Goal: Task Accomplishment & Management: Manage account settings

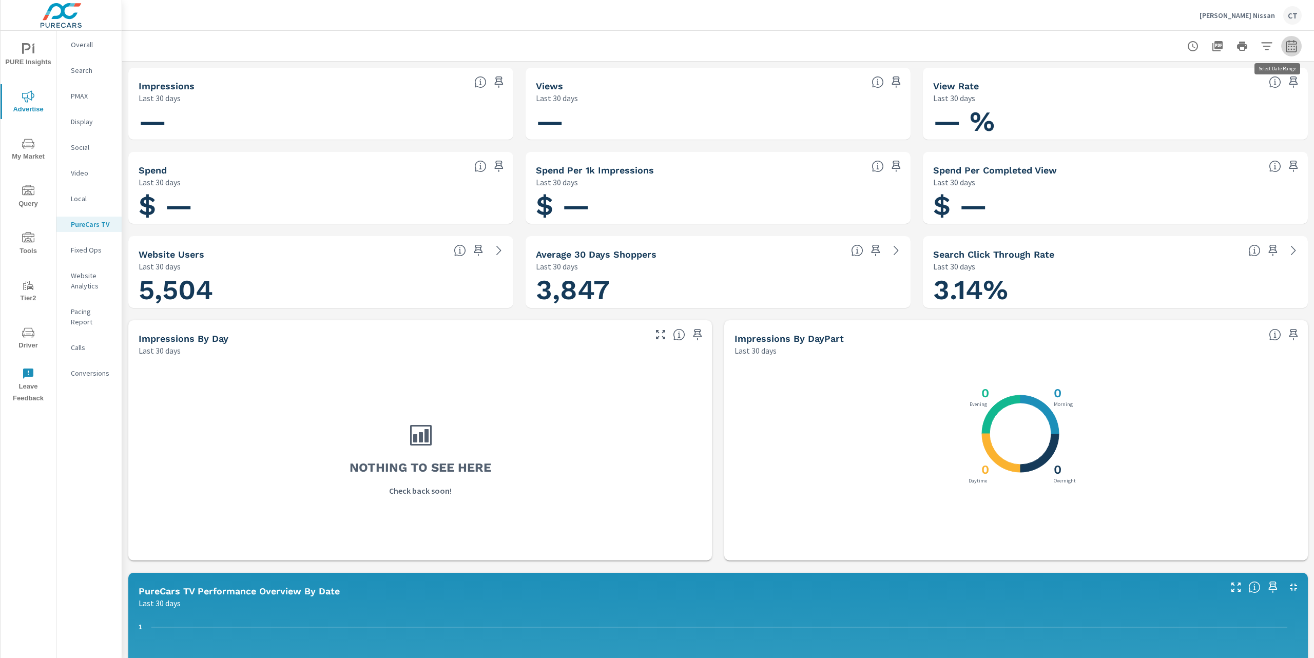
click at [1001, 41] on icon "button" at bounding box center [1290, 46] width 11 height 12
click at [1001, 82] on select "Custom [DATE] Last week Last 7 days Last 14 days Last 30 days Last 45 days Last…" at bounding box center [1198, 89] width 103 height 21
click at [1001, 79] on select "Custom [DATE] Last week Last 7 days Last 14 days Last 30 days Last 45 days Last…" at bounding box center [1198, 89] width 103 height 21
select select "Last month"
click at [1001, 114] on p "+ Add comparison" at bounding box center [1208, 115] width 131 height 12
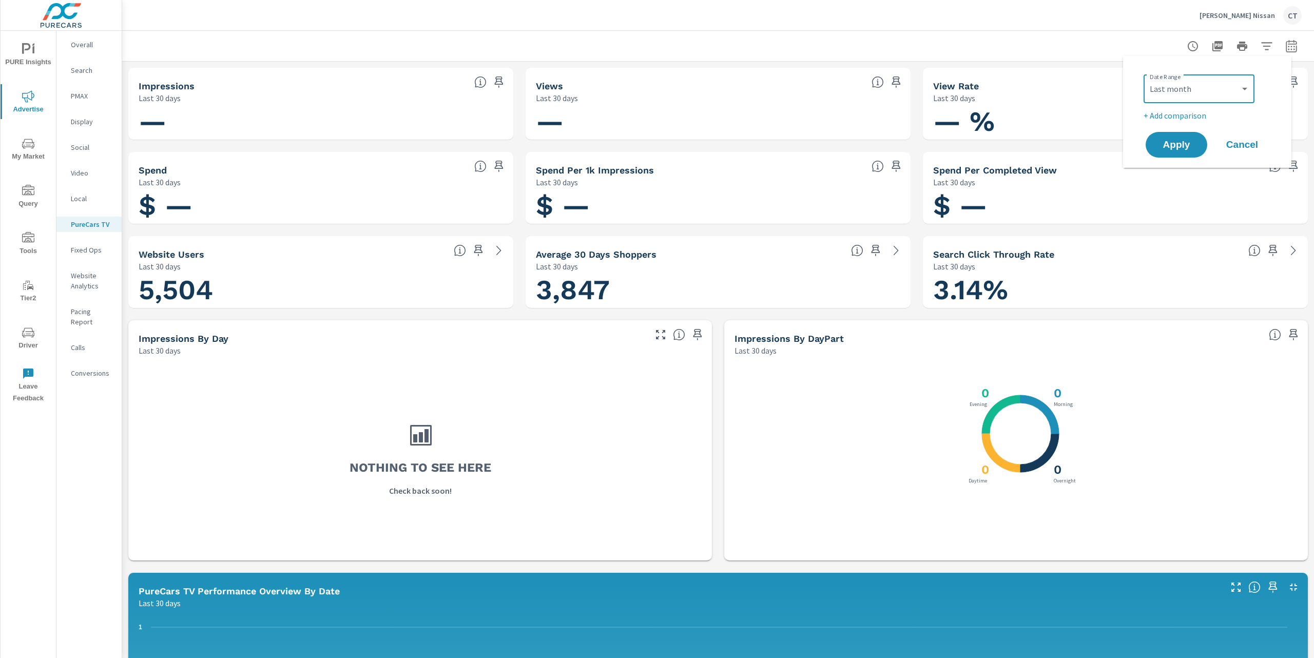
select select "Previous period"
click at [1001, 176] on span "Apply" at bounding box center [1176, 174] width 42 height 10
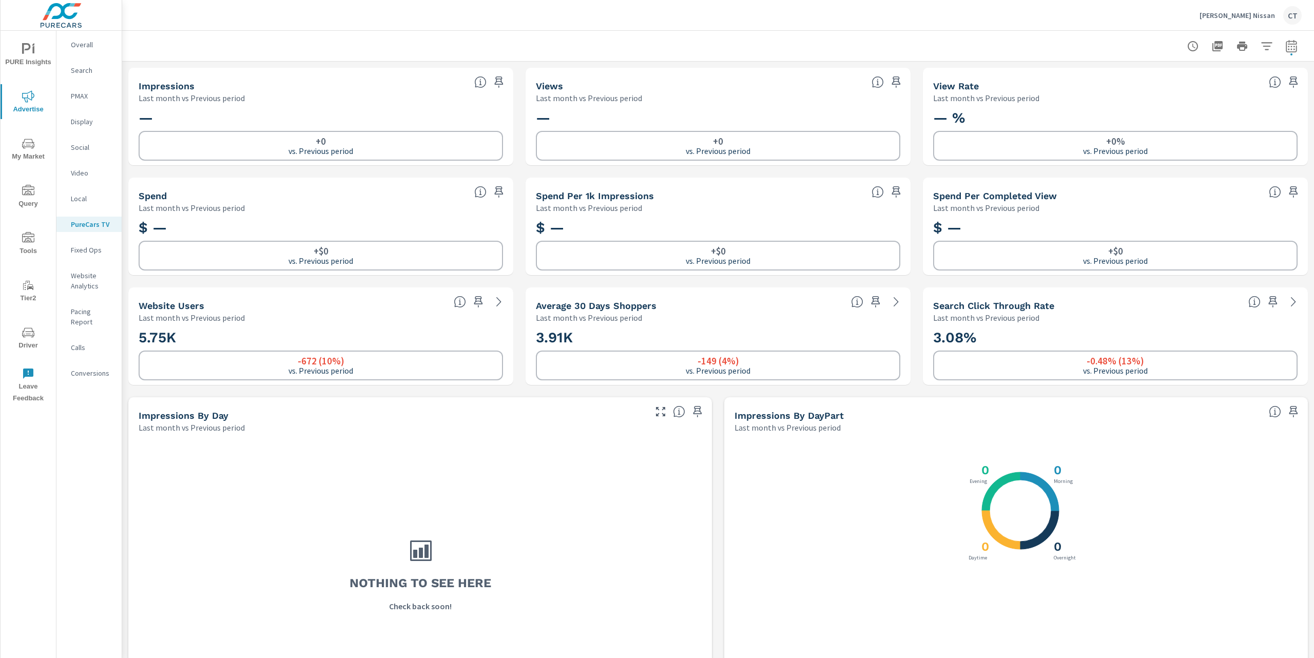
click at [39, 48] on span "PURE Insights" at bounding box center [28, 55] width 49 height 25
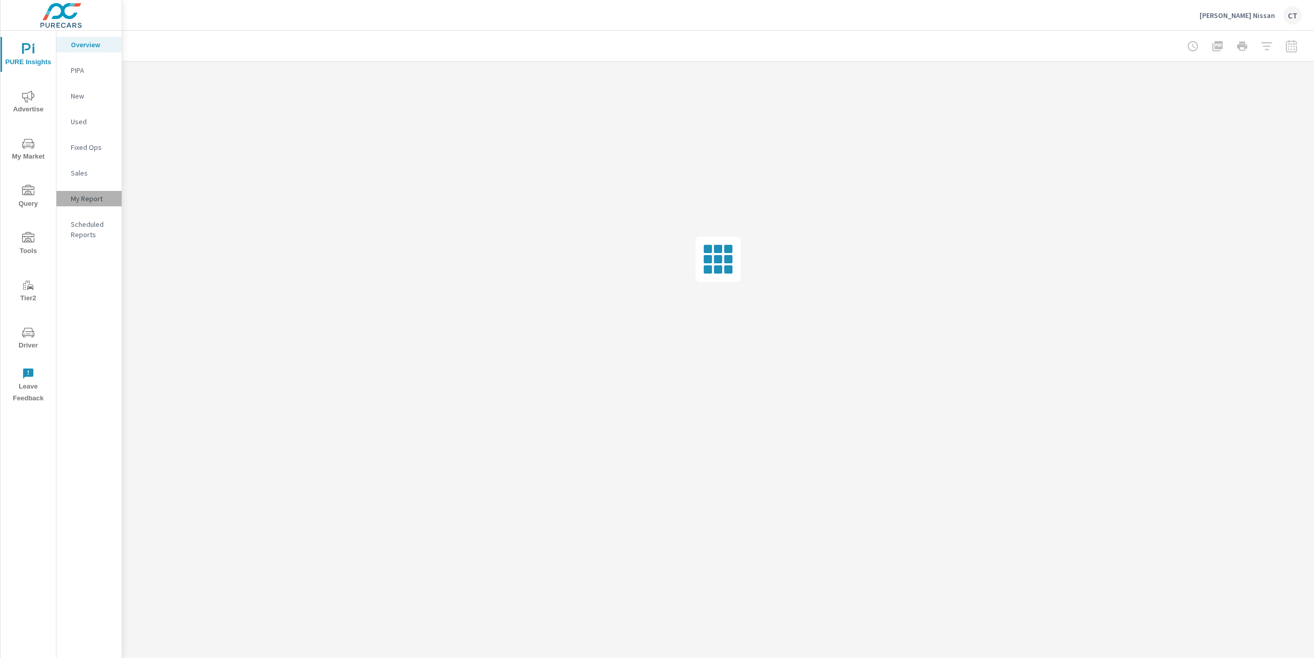
click at [101, 198] on p "My Report" at bounding box center [92, 198] width 43 height 10
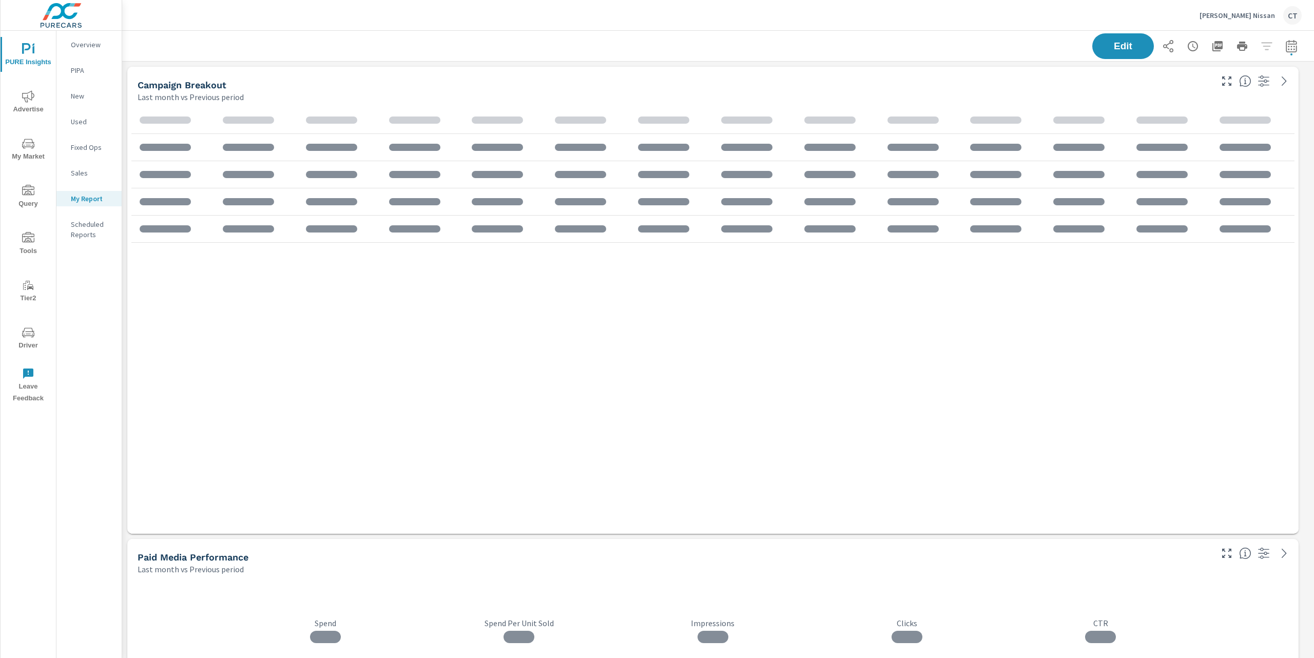
scroll to position [1797, 1203]
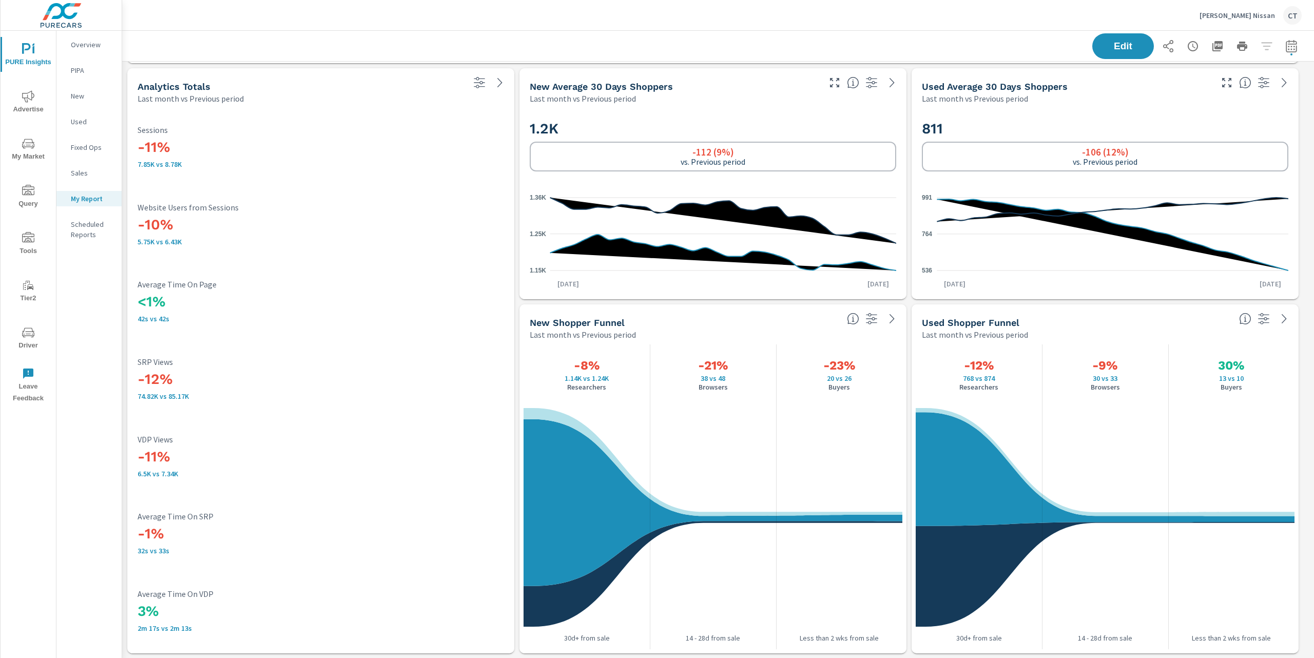
scroll to position [1176, 0]
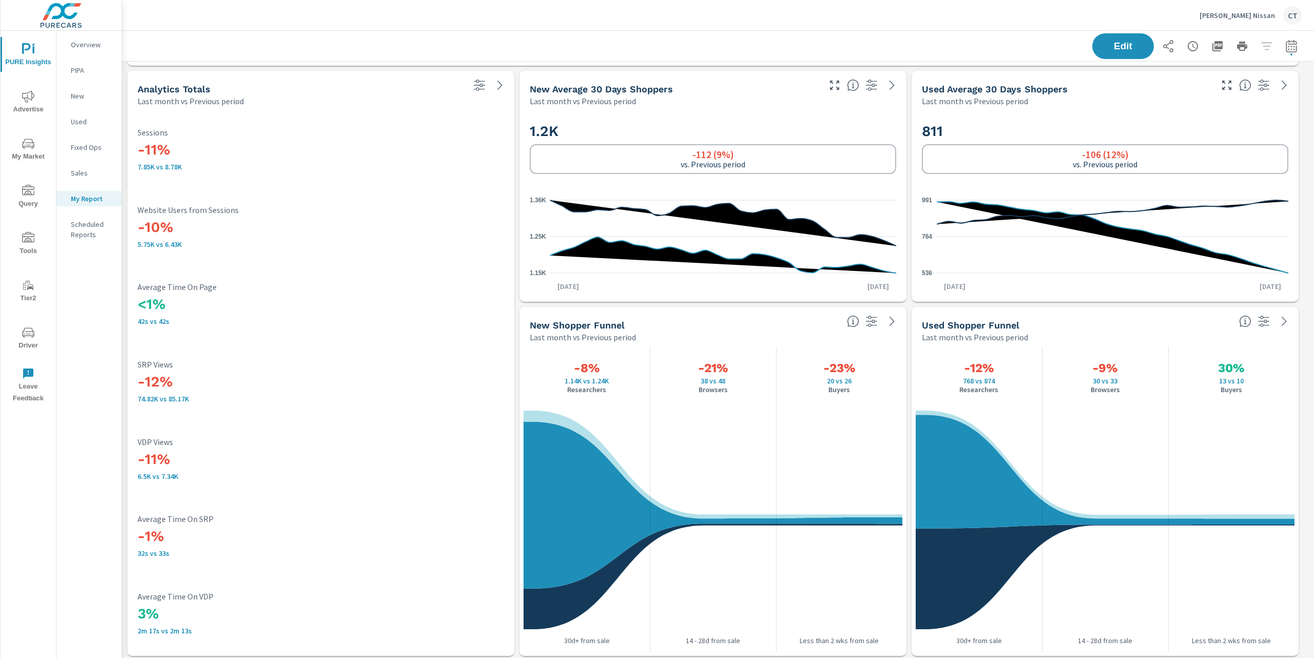
click at [1285, 45] on icon "button" at bounding box center [1291, 46] width 12 height 12
select select "Last month"
select select "Previous period"
click at [1230, 87] on select "Custom [DATE] Last week Last 7 days Last 14 days Last 30 days Last 45 days Last…" at bounding box center [1198, 89] width 103 height 21
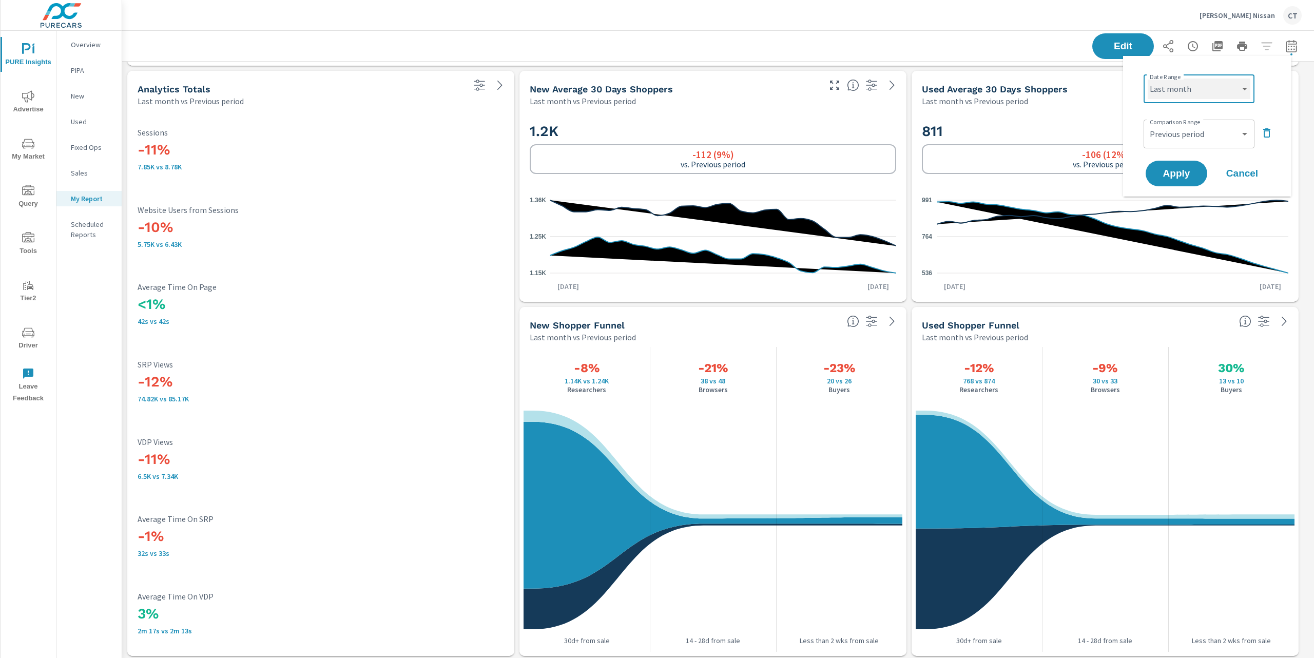
click at [1147, 79] on select "Custom [DATE] Last week Last 7 days Last 14 days Last 30 days Last 45 days Last…" at bounding box center [1198, 89] width 103 height 21
click at [1211, 95] on select "Custom [DATE] Last week Last 7 days Last 14 days Last 30 days Last 45 days Last…" at bounding box center [1198, 89] width 103 height 21
click at [1147, 79] on select "Custom [DATE] Last week Last 7 days Last 14 days Last 30 days Last 45 days Last…" at bounding box center [1198, 89] width 103 height 21
select select "Month to date"
click at [1160, 171] on span "Apply" at bounding box center [1176, 174] width 42 height 10
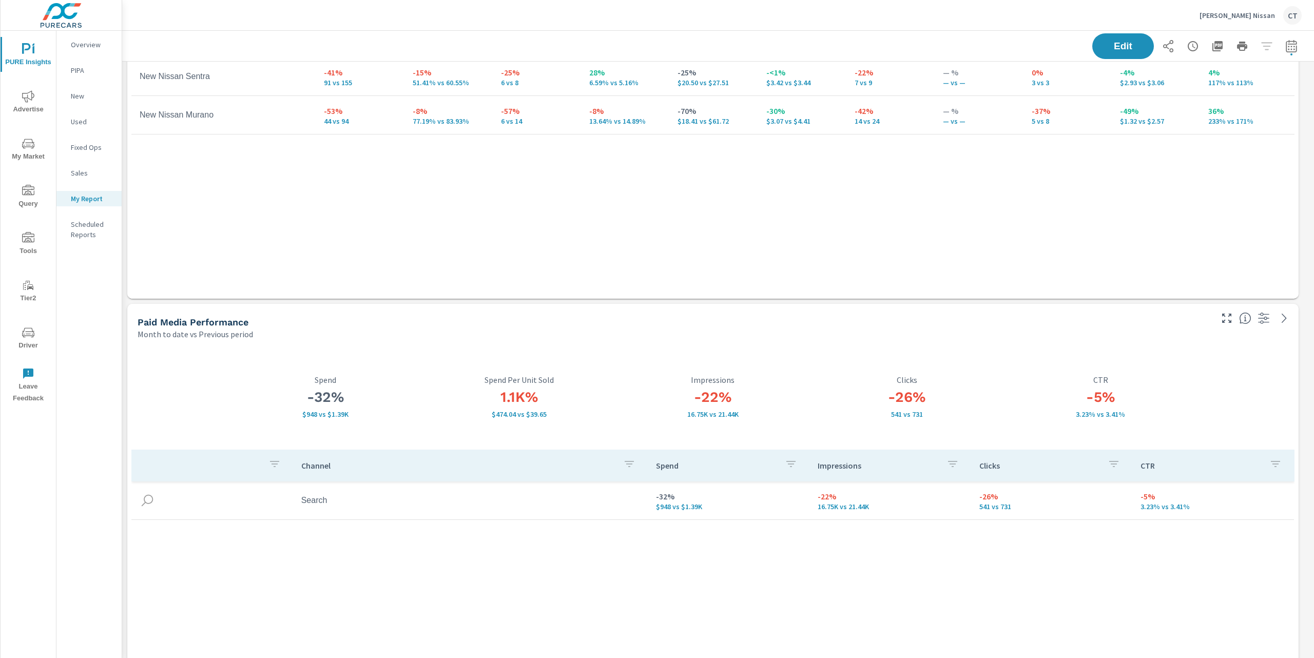
scroll to position [242, 0]
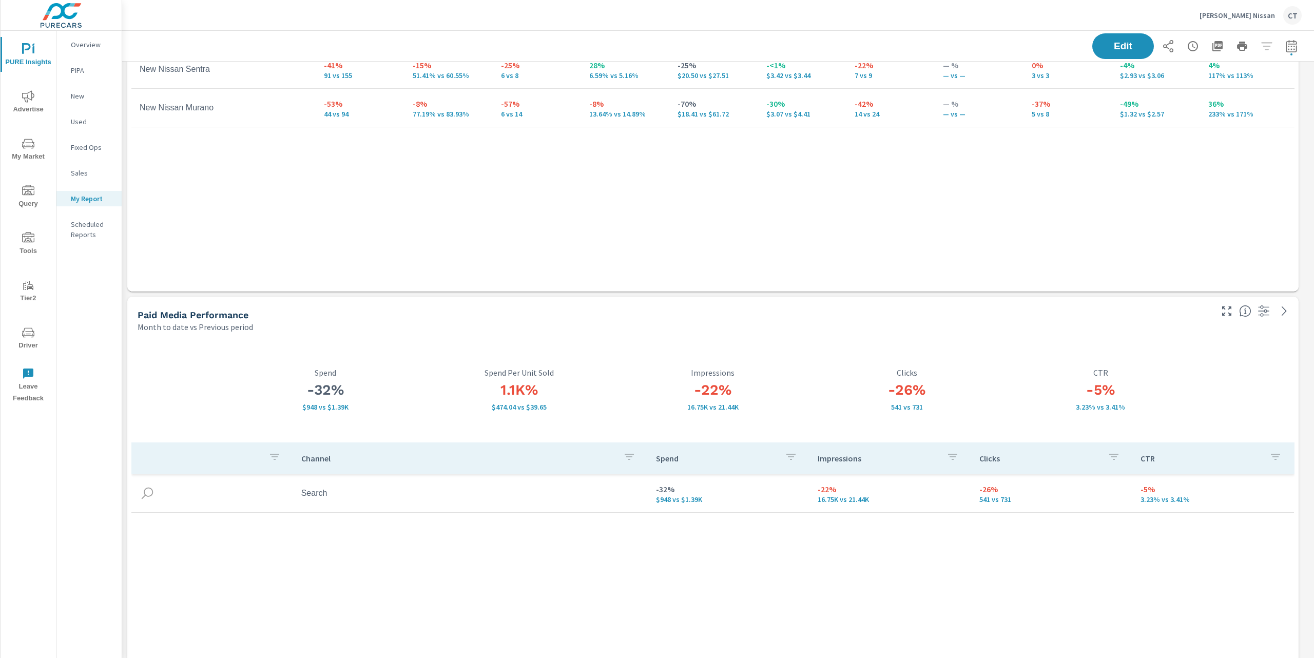
click at [1285, 41] on icon "button" at bounding box center [1290, 46] width 11 height 12
select select "Month to date"
click at [1212, 129] on select "Custom Previous period Previous month Previous year" at bounding box center [1198, 134] width 103 height 21
click at [1147, 124] on select "Custom Previous period Previous month Previous year" at bounding box center [1198, 134] width 103 height 21
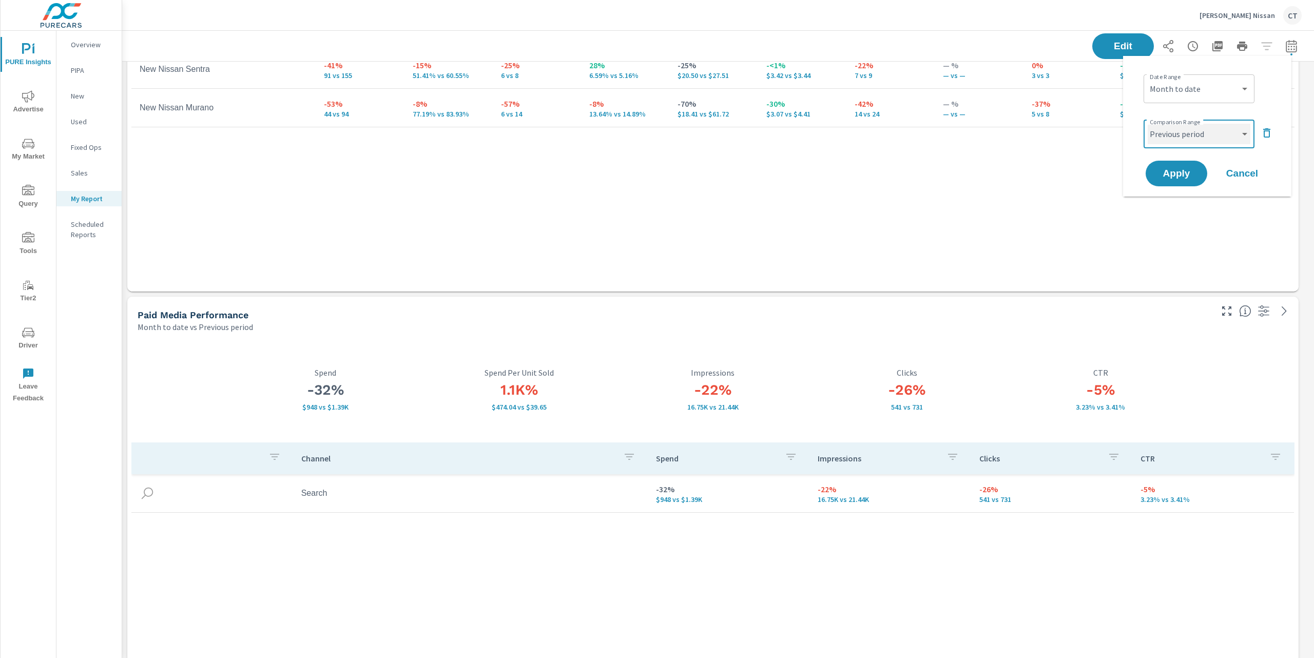
select select "Previous month"
click at [1192, 174] on span "Apply" at bounding box center [1176, 174] width 42 height 10
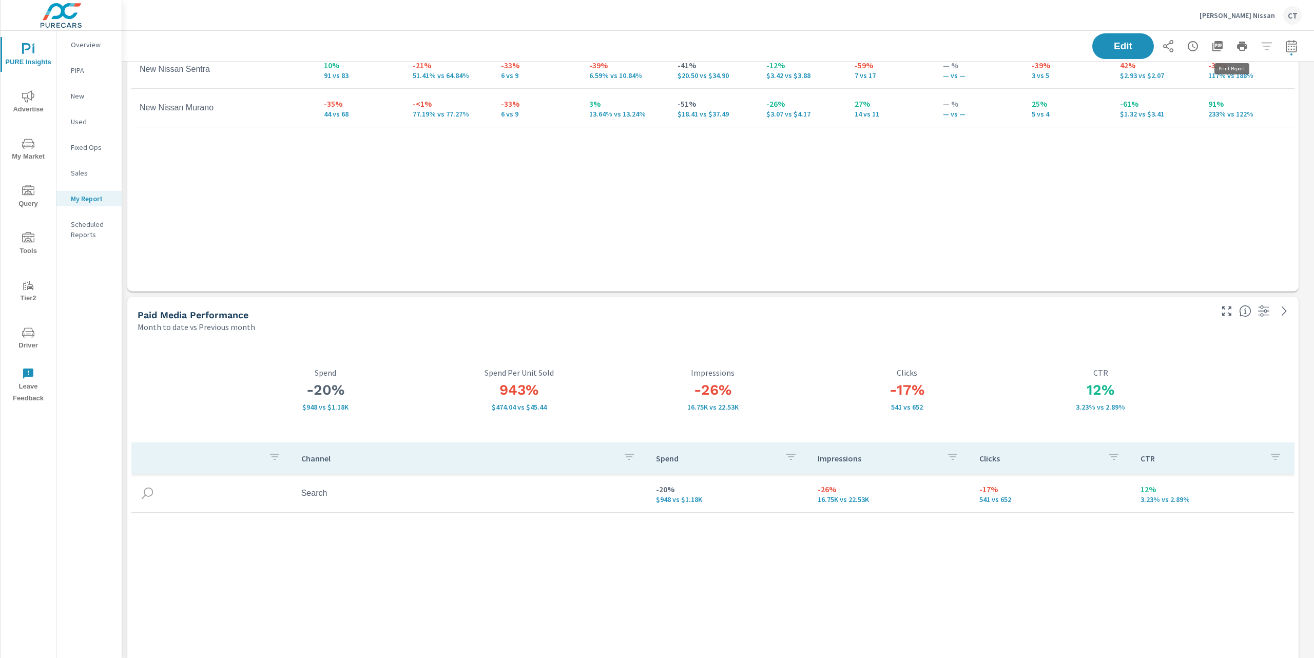
scroll to position [1797, 1203]
click at [416, 222] on div "Campaign Impressions Impression Share Clicks CTR Spend CPC Total Conversions Le…" at bounding box center [712, 68] width 1163 height 407
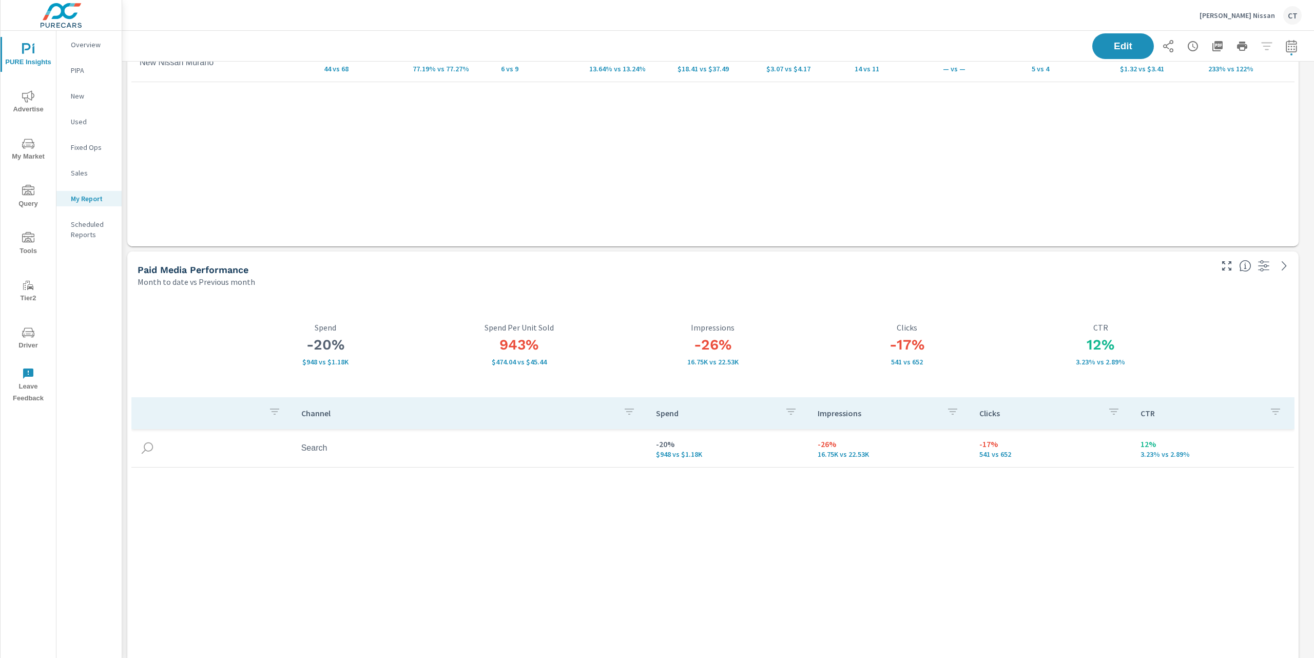
scroll to position [0, 0]
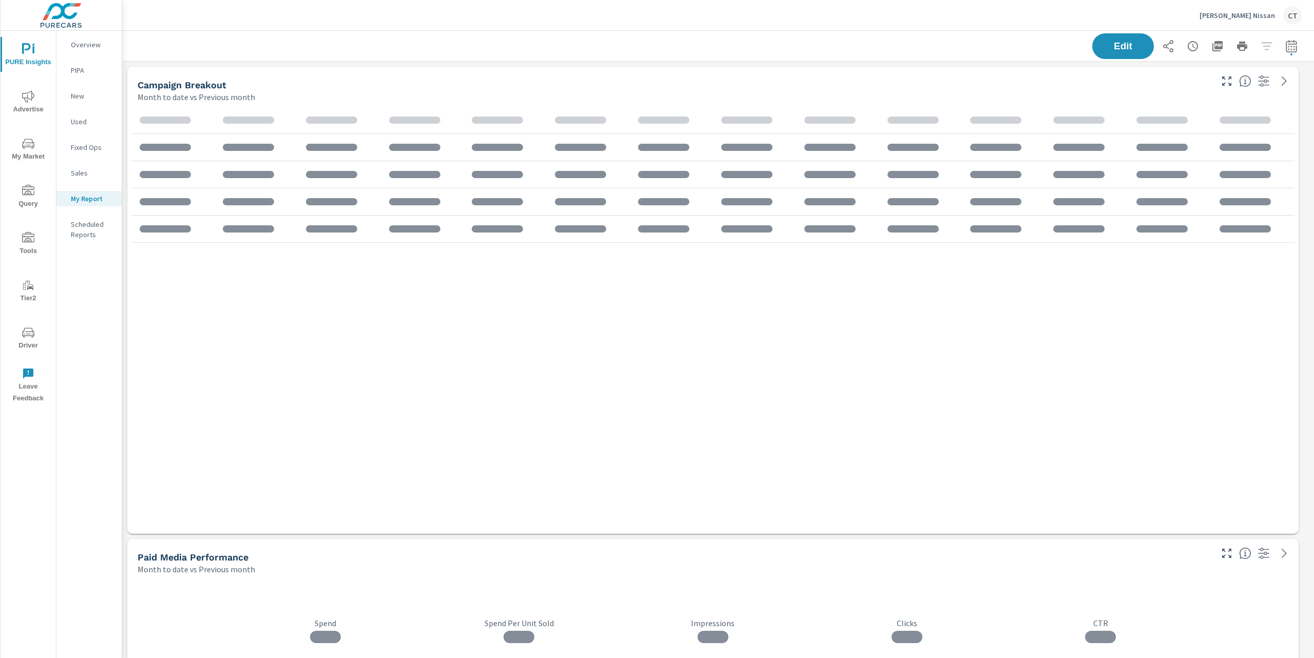
scroll to position [1797, 1203]
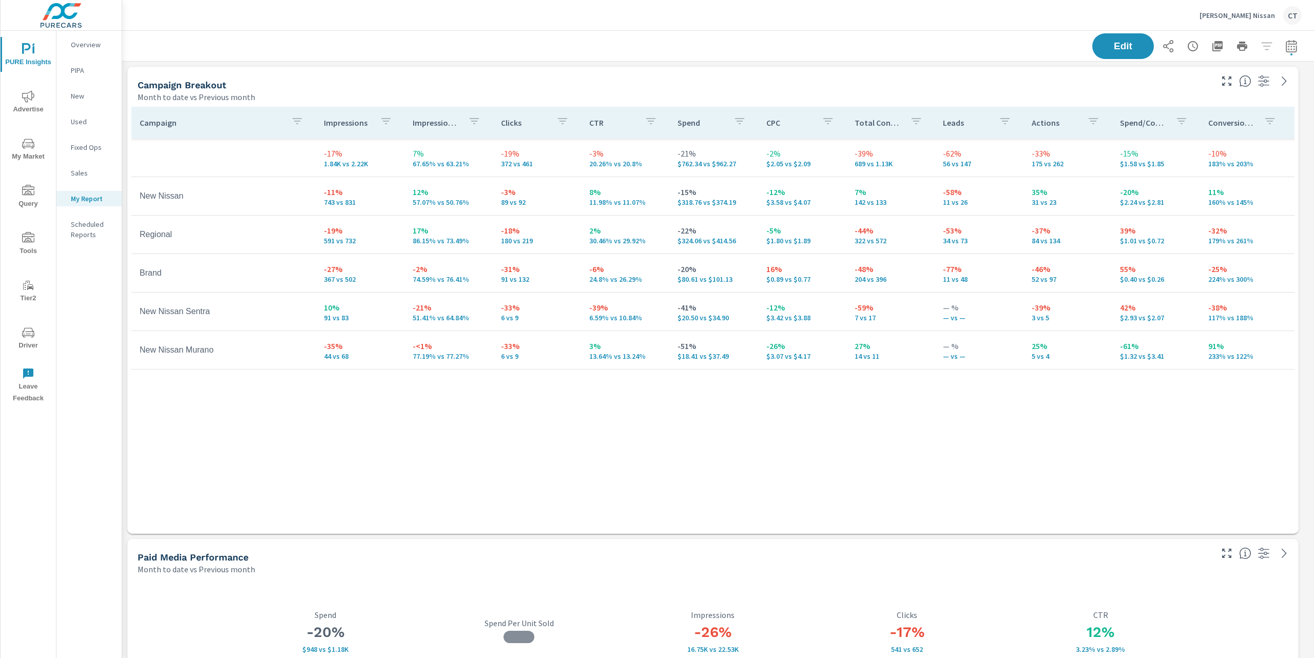
click at [1239, 21] on div "Ed Hicks Nissan CT" at bounding box center [1250, 15] width 102 height 18
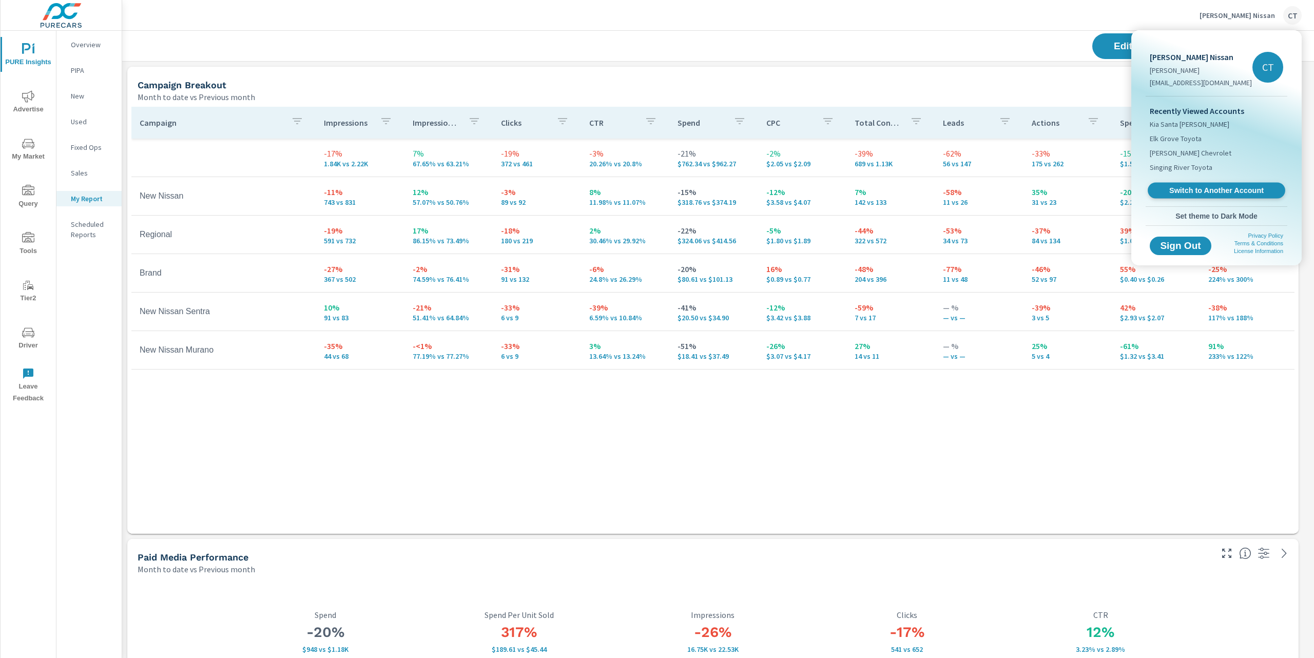
click at [1205, 191] on span "Switch to Another Account" at bounding box center [1216, 191] width 126 height 10
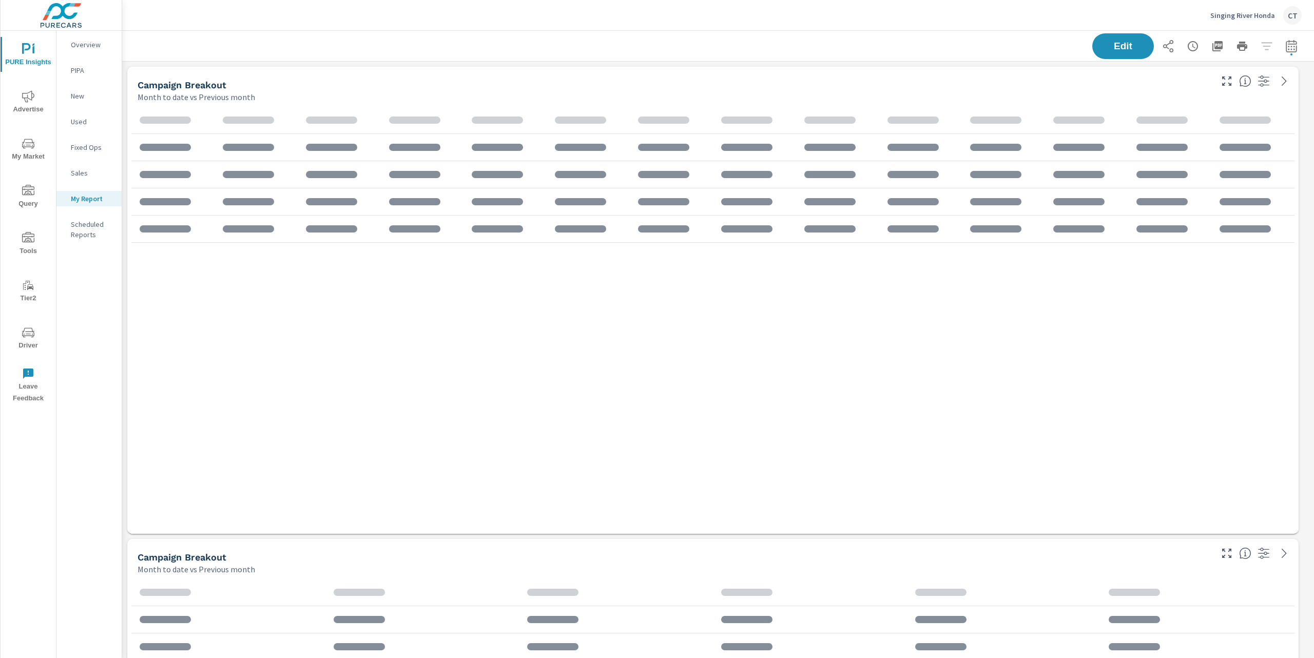
scroll to position [2387, 1203]
click at [38, 142] on span "My Market" at bounding box center [28, 150] width 49 height 25
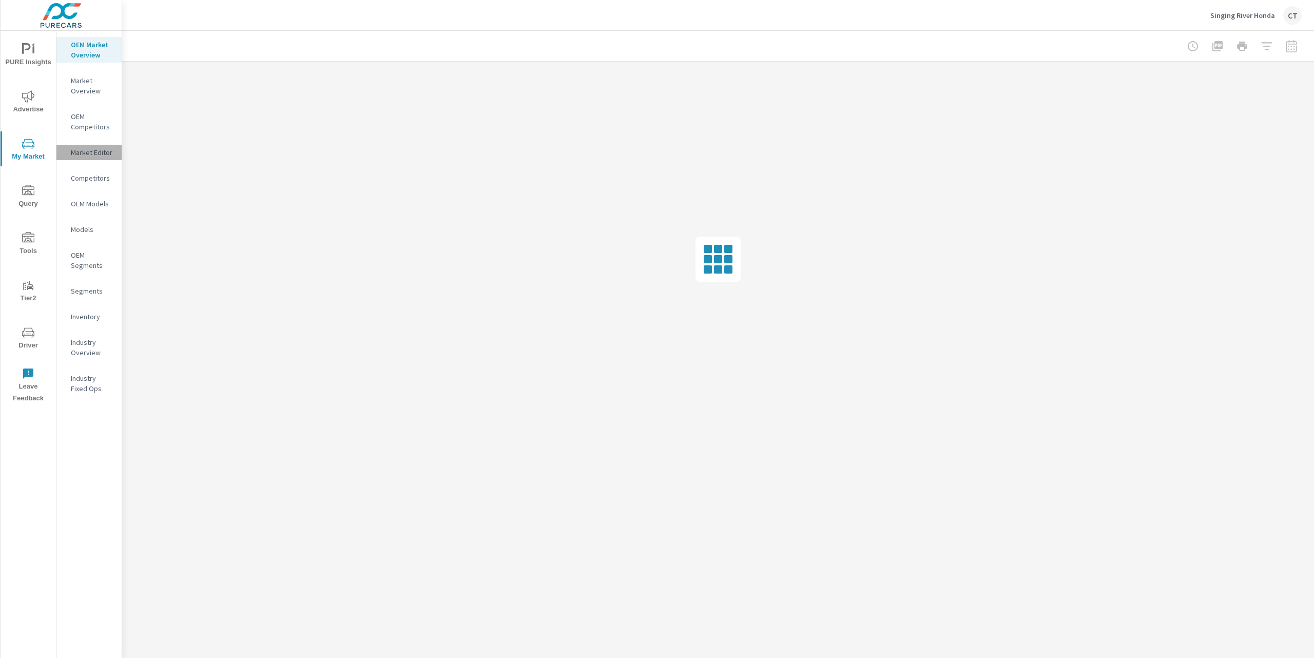
click at [95, 157] on p "Market Editor" at bounding box center [92, 152] width 43 height 10
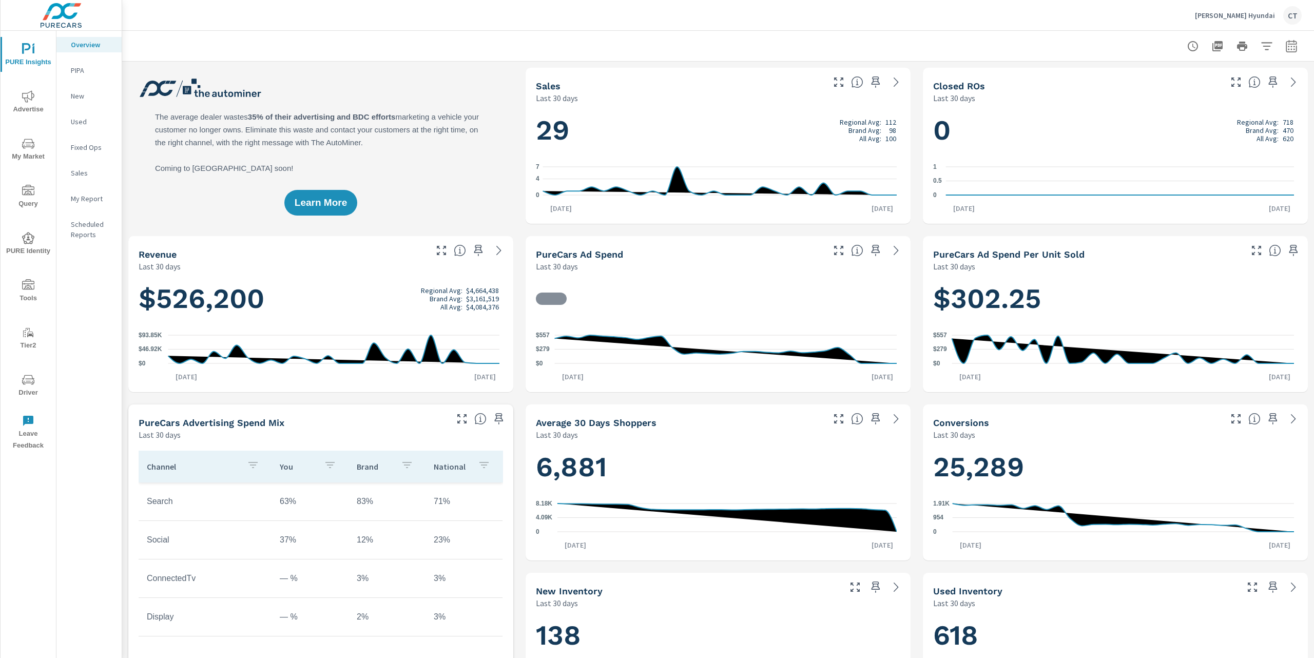
click at [92, 201] on p "My Report" at bounding box center [92, 198] width 43 height 10
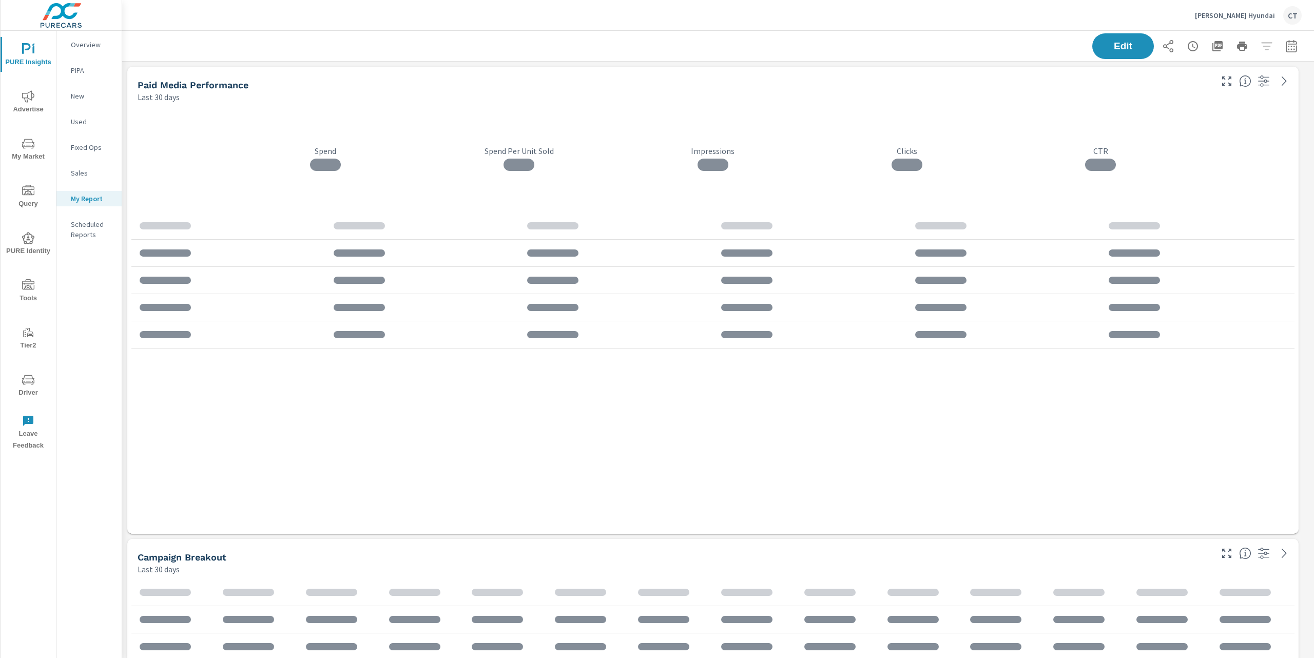
scroll to position [5, 5]
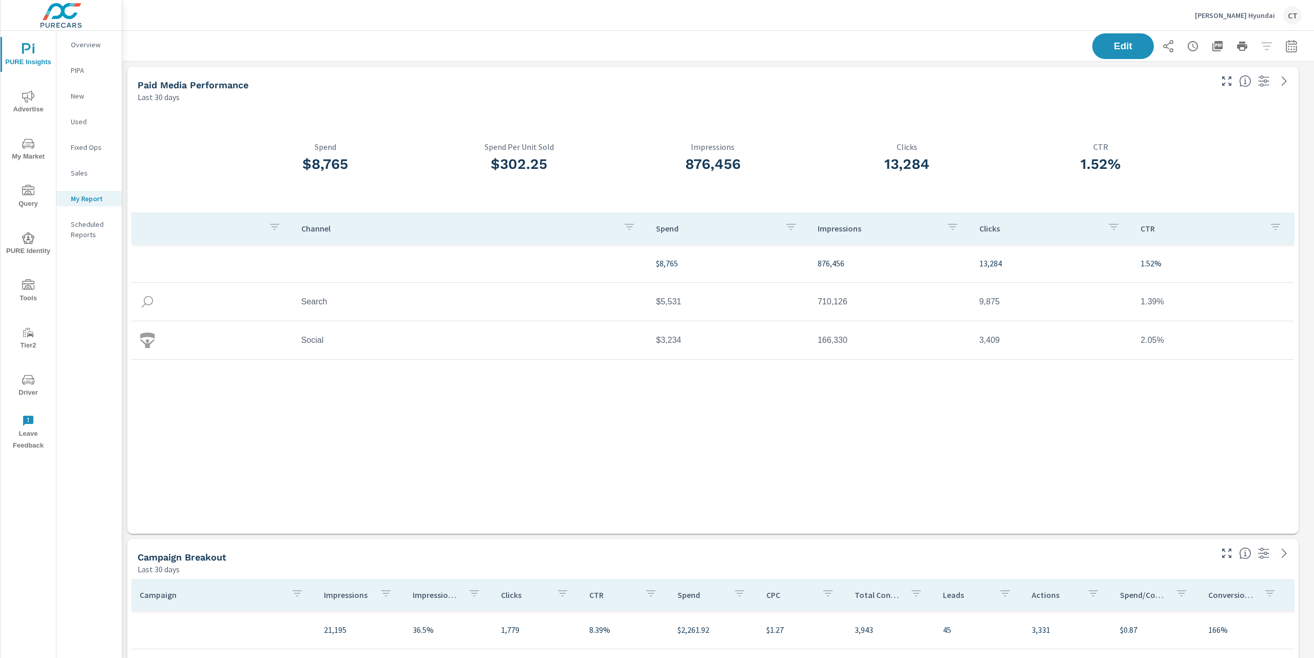
click at [1285, 45] on icon "button" at bounding box center [1291, 46] width 12 height 12
click at [1217, 76] on div "Custom [DATE] Last week Last 7 days Last 14 days Last 30 days Last 45 days Last…" at bounding box center [1198, 88] width 111 height 29
click at [1213, 89] on select "Custom [DATE] Last week Last 7 days Last 14 days Last 30 days Last 45 days Last…" at bounding box center [1198, 89] width 103 height 21
click at [1147, 79] on select "Custom [DATE] Last week Last 7 days Last 14 days Last 30 days Last 45 days Last…" at bounding box center [1198, 89] width 103 height 21
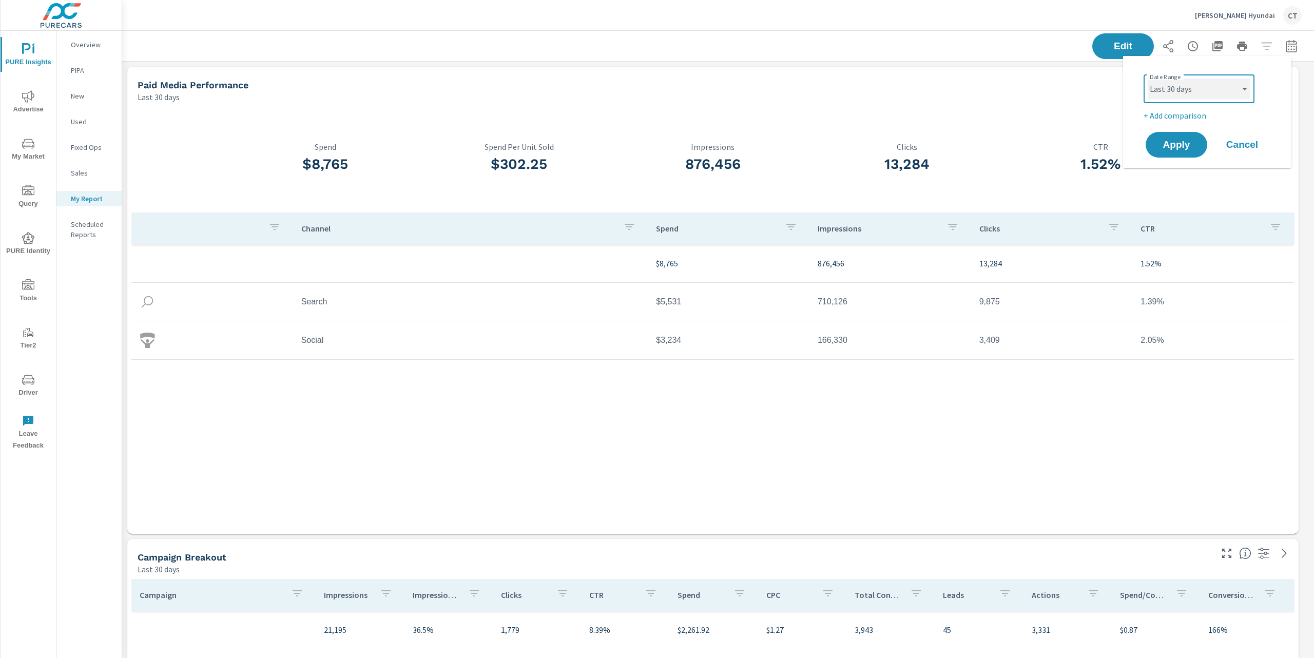
select select "Last 45 days"
click at [1184, 116] on p "+ Add comparison" at bounding box center [1208, 115] width 131 height 12
select select "Previous period"
click at [1183, 169] on span "Apply" at bounding box center [1176, 174] width 42 height 10
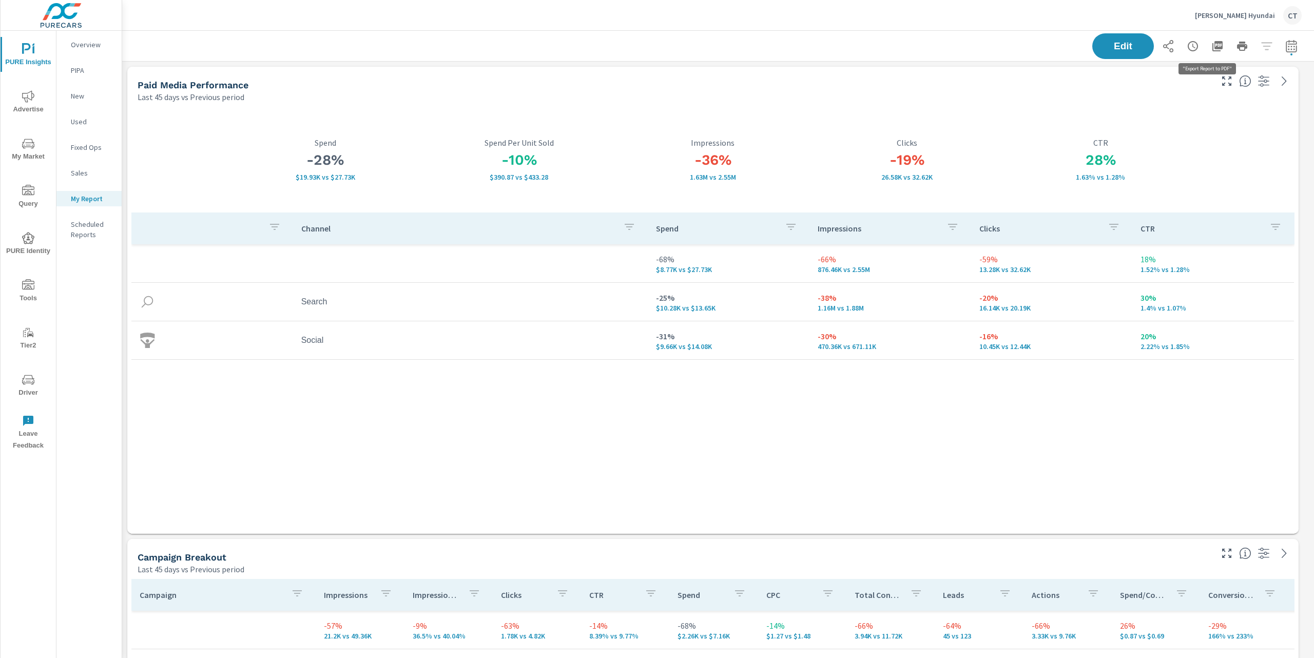
scroll to position [2859, 1203]
click at [1211, 49] on icon "button" at bounding box center [1217, 46] width 12 height 12
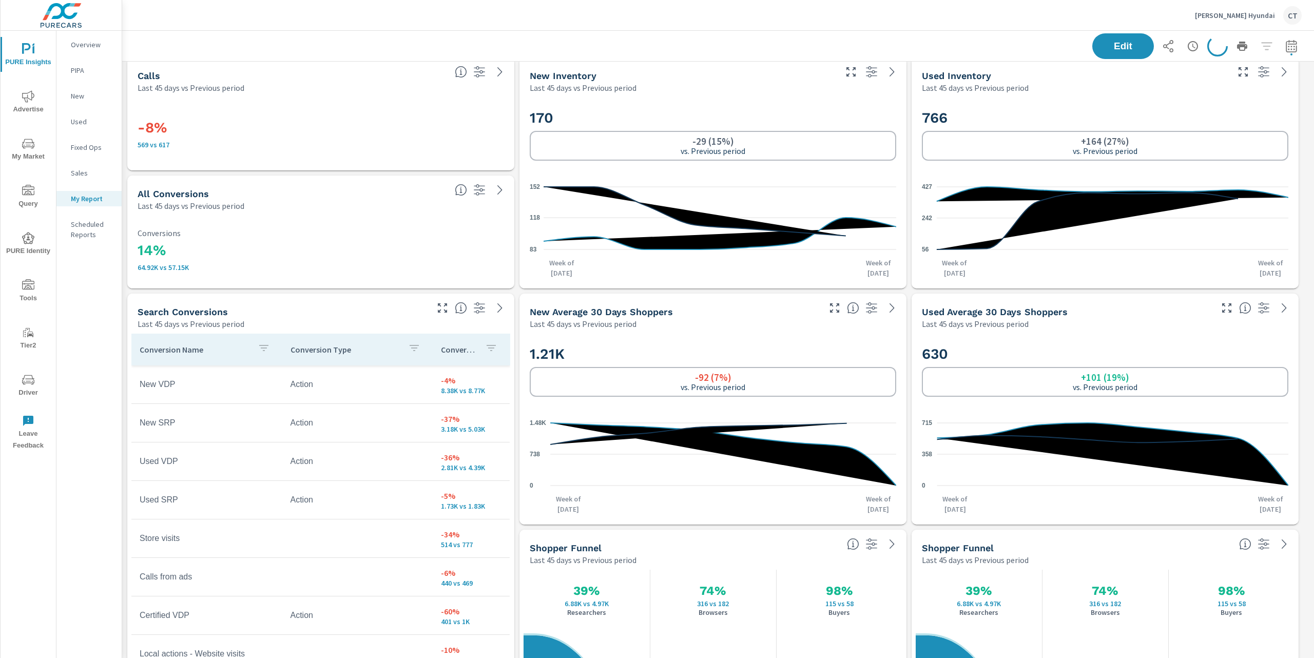
scroll to position [1900, 0]
